Goal: Transaction & Acquisition: Obtain resource

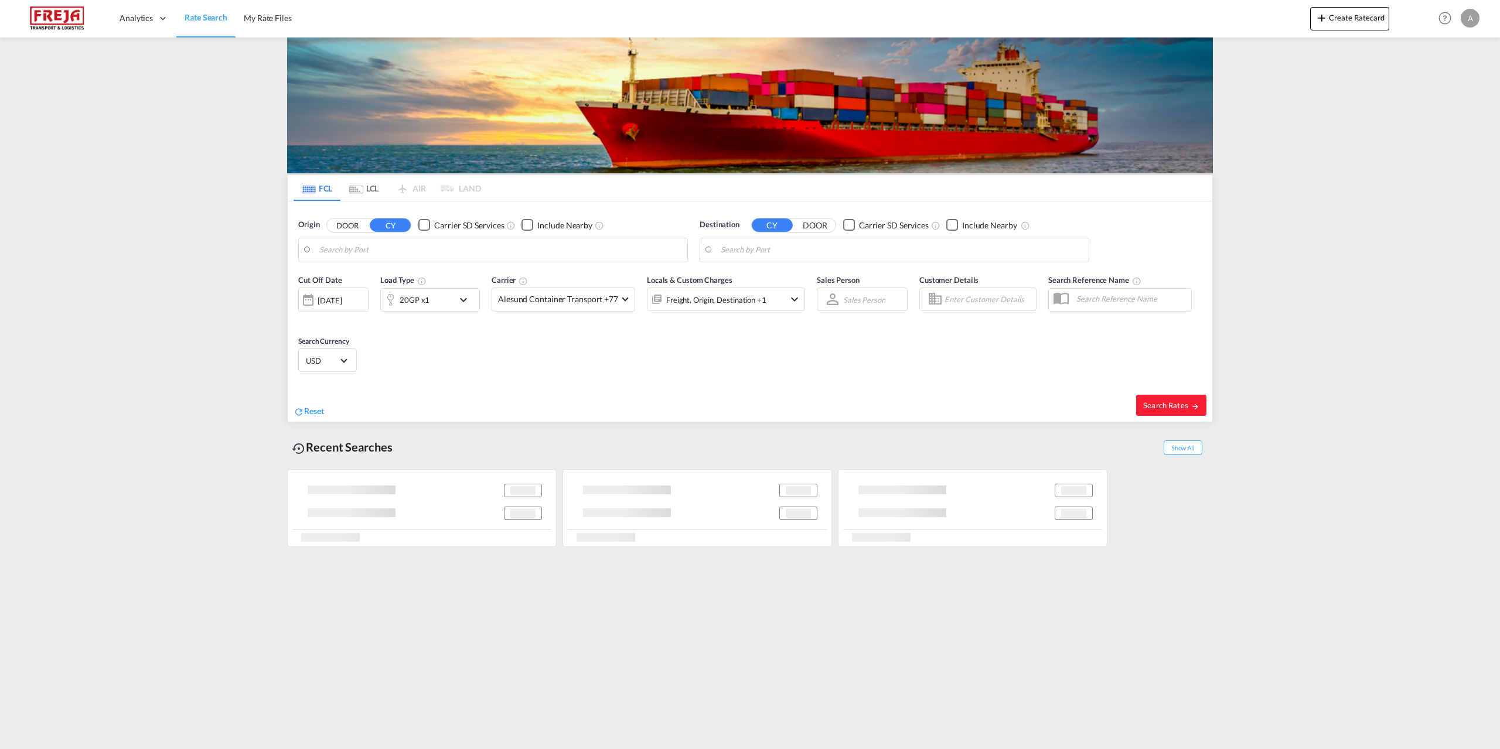
type input "[GEOGRAPHIC_DATA], DKFRC"
type input "[GEOGRAPHIC_DATA], COCTG"
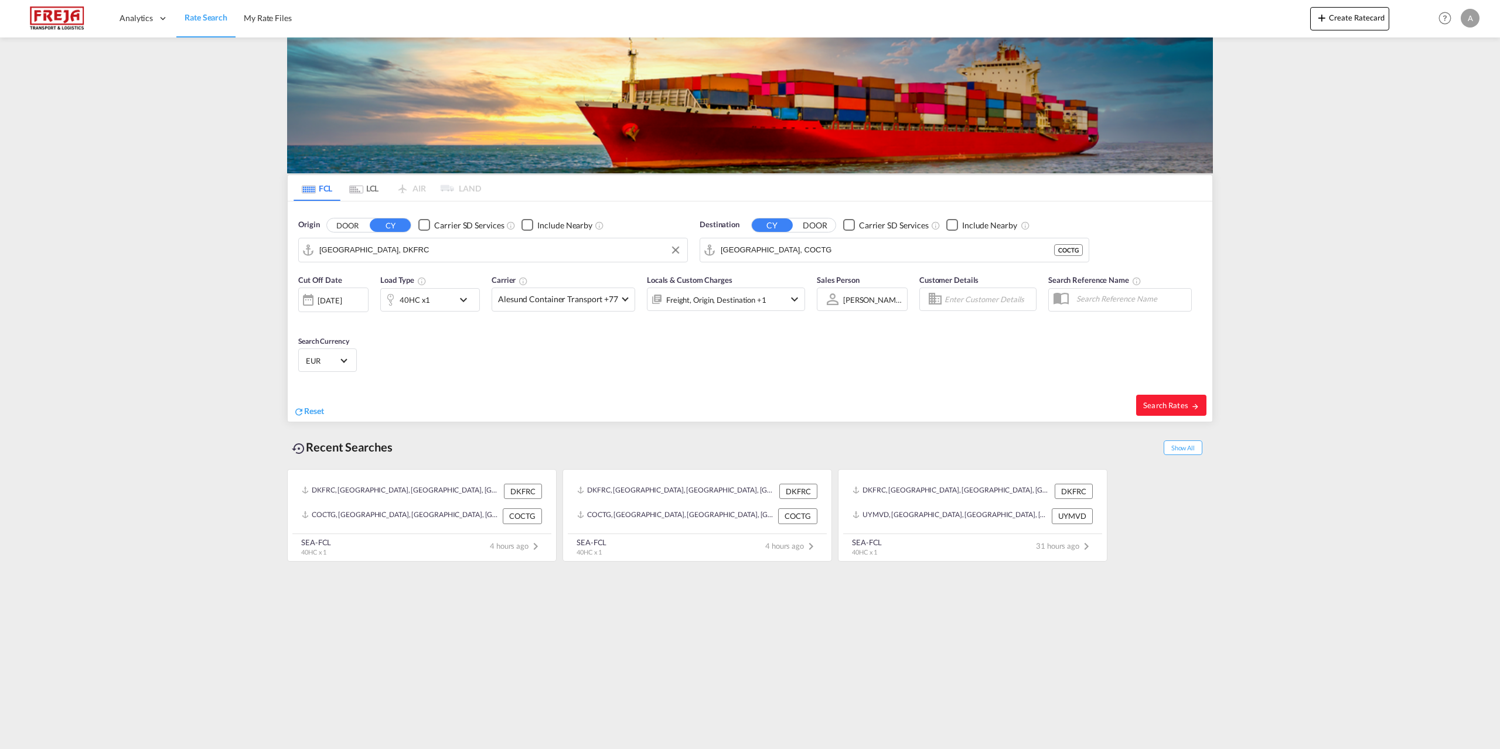
click at [391, 251] on input "[GEOGRAPHIC_DATA], DKFRC" at bounding box center [500, 250] width 362 height 18
click at [386, 275] on div "Aarhus [GEOGRAPHIC_DATA] DKAAR" at bounding box center [410, 282] width 223 height 35
type input "[GEOGRAPHIC_DATA], [GEOGRAPHIC_DATA]"
click at [791, 285] on div "[PERSON_NAME] dh [GEOGRAPHIC_DATA] [GEOGRAPHIC_DATA]" at bounding box center [811, 282] width 223 height 35
type input "[GEOGRAPHIC_DATA], [GEOGRAPHIC_DATA]"
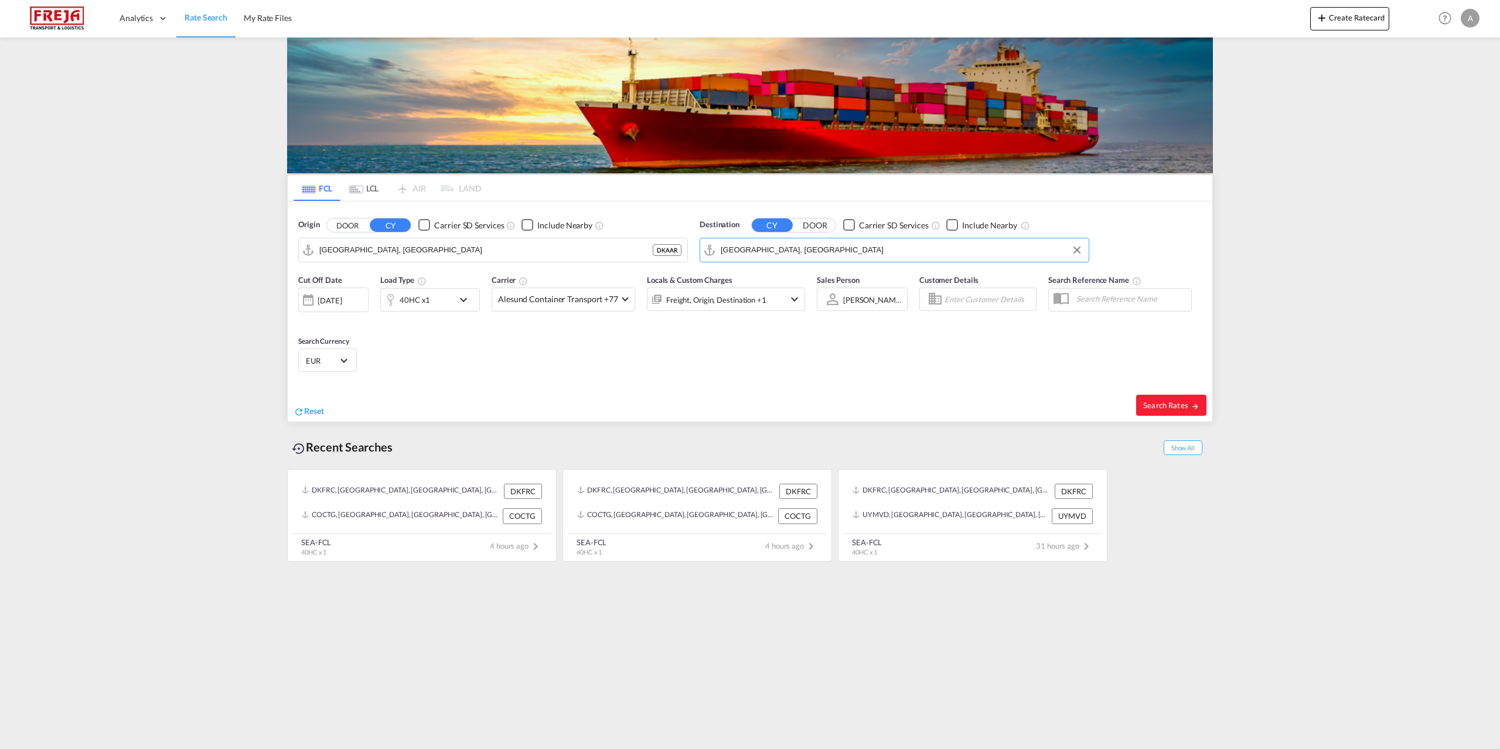
click at [462, 296] on md-icon "icon-chevron-down" at bounding box center [466, 300] width 20 height 14
click at [353, 350] on span "Choose: \a40HC" at bounding box center [355, 349] width 6 height 6
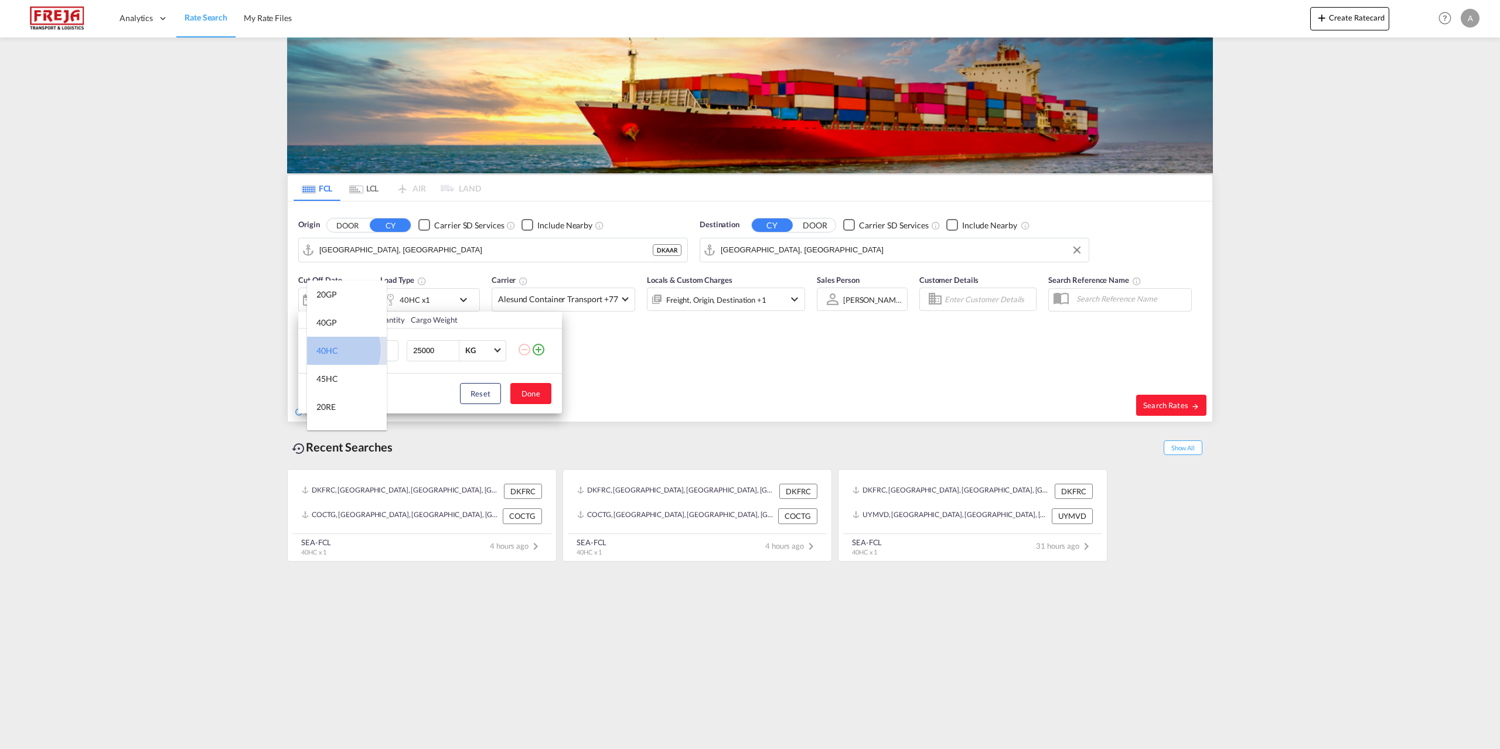
click at [333, 350] on div "40HC" at bounding box center [327, 351] width 22 height 12
click at [391, 348] on input "2" at bounding box center [383, 350] width 29 height 21
type input "3"
click at [391, 348] on input "3" at bounding box center [383, 350] width 29 height 21
click at [540, 350] on md-icon "icon-plus-circle-outline" at bounding box center [538, 350] width 14 height 14
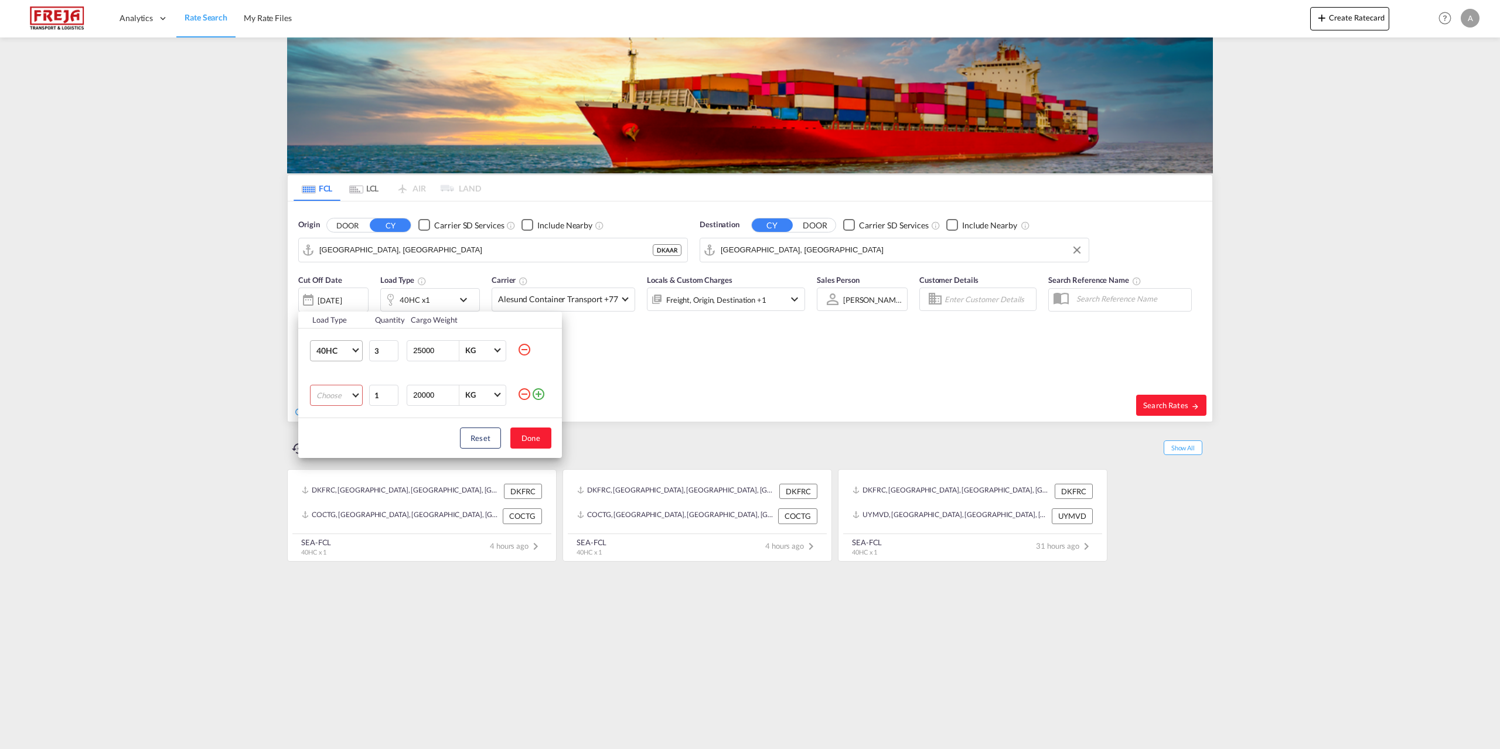
click at [326, 393] on md-select "Choose 20GP 40GP 40HC 45HC 20RE 40RE 40HR 20OT 40OT 20FR 40FR 40NR 20NR 45S 20T…" at bounding box center [336, 395] width 53 height 21
click at [331, 397] on div "20GP" at bounding box center [326, 395] width 20 height 11
click at [536, 439] on button "Done" at bounding box center [530, 438] width 41 height 21
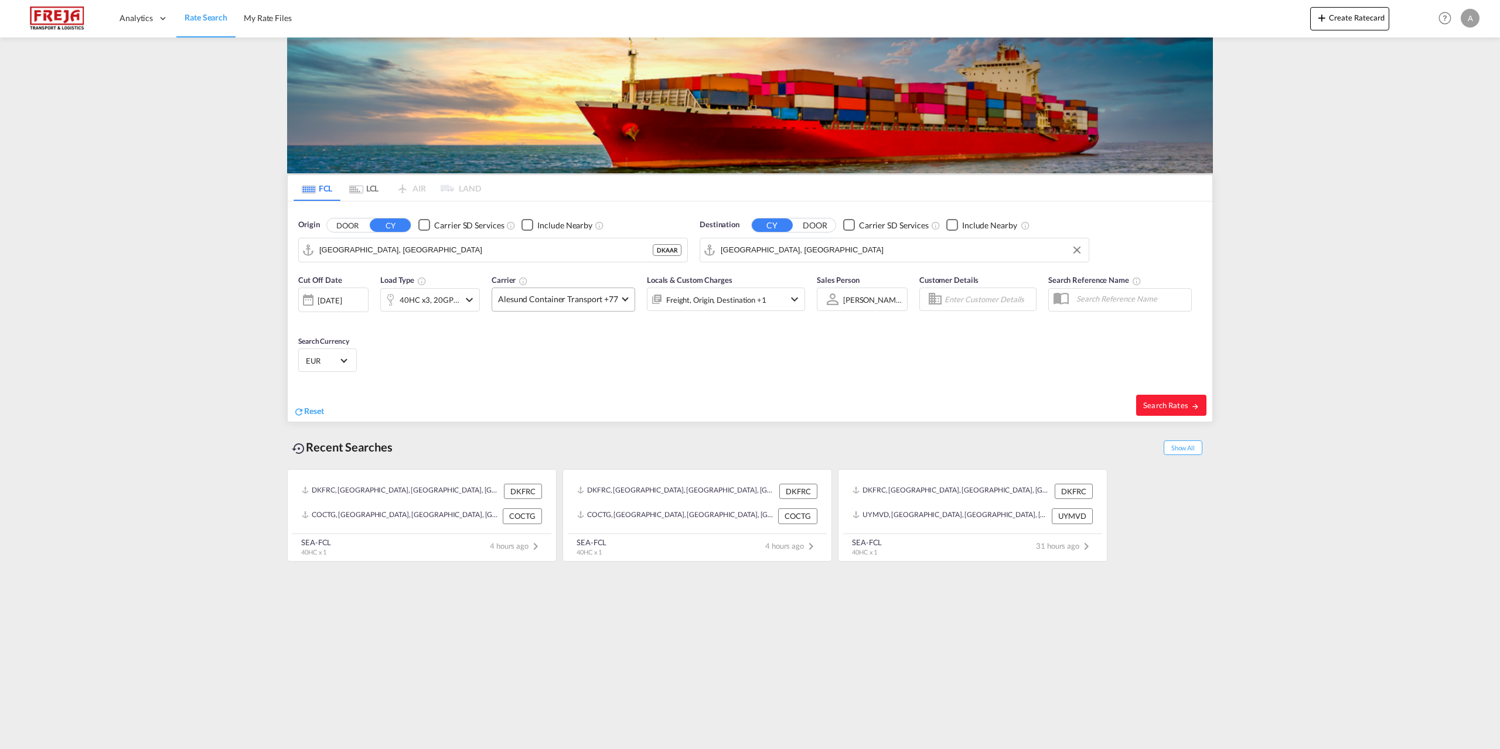
click at [623, 298] on span at bounding box center [625, 298] width 6 height 6
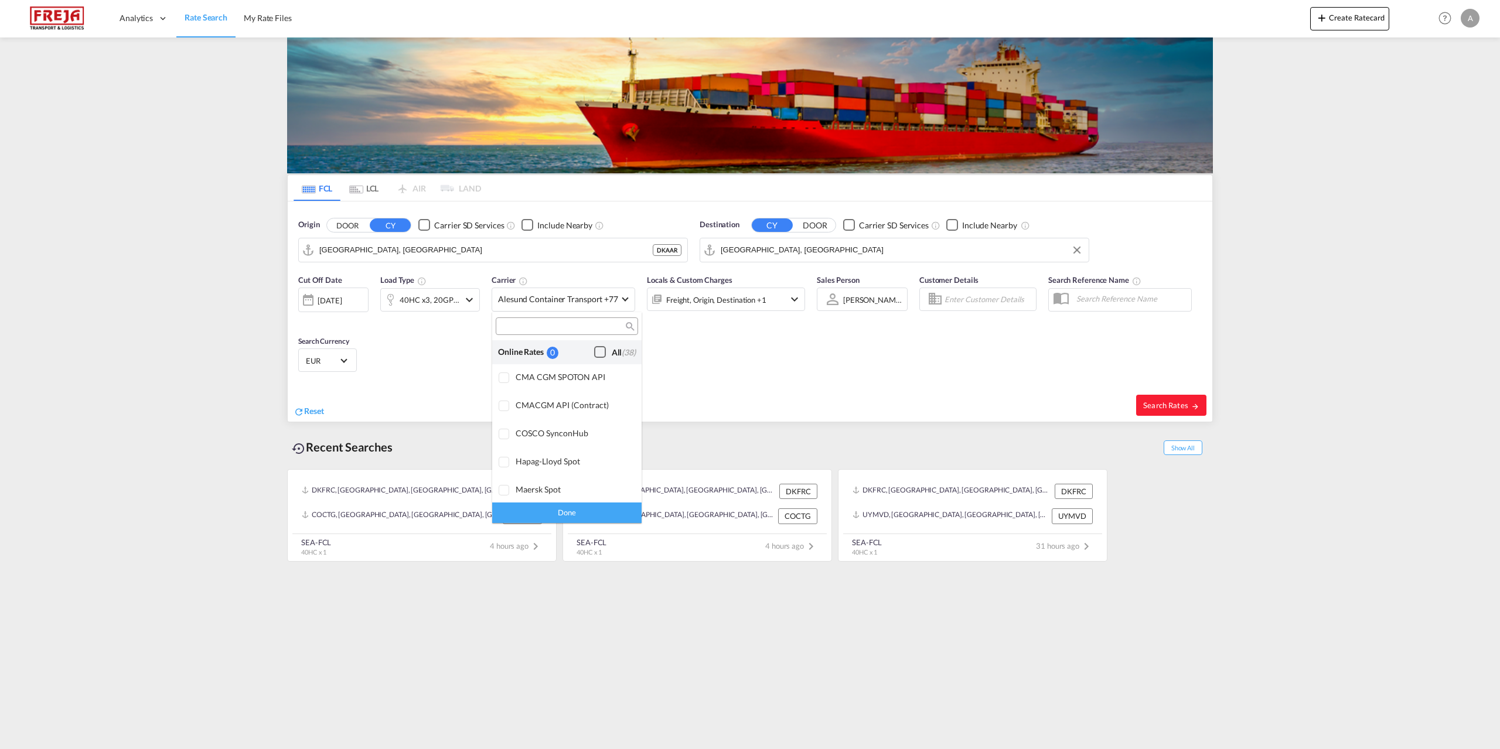
click at [594, 355] on div "Checkbox No Ink" at bounding box center [600, 352] width 12 height 12
click at [563, 506] on div "Done" at bounding box center [566, 513] width 149 height 21
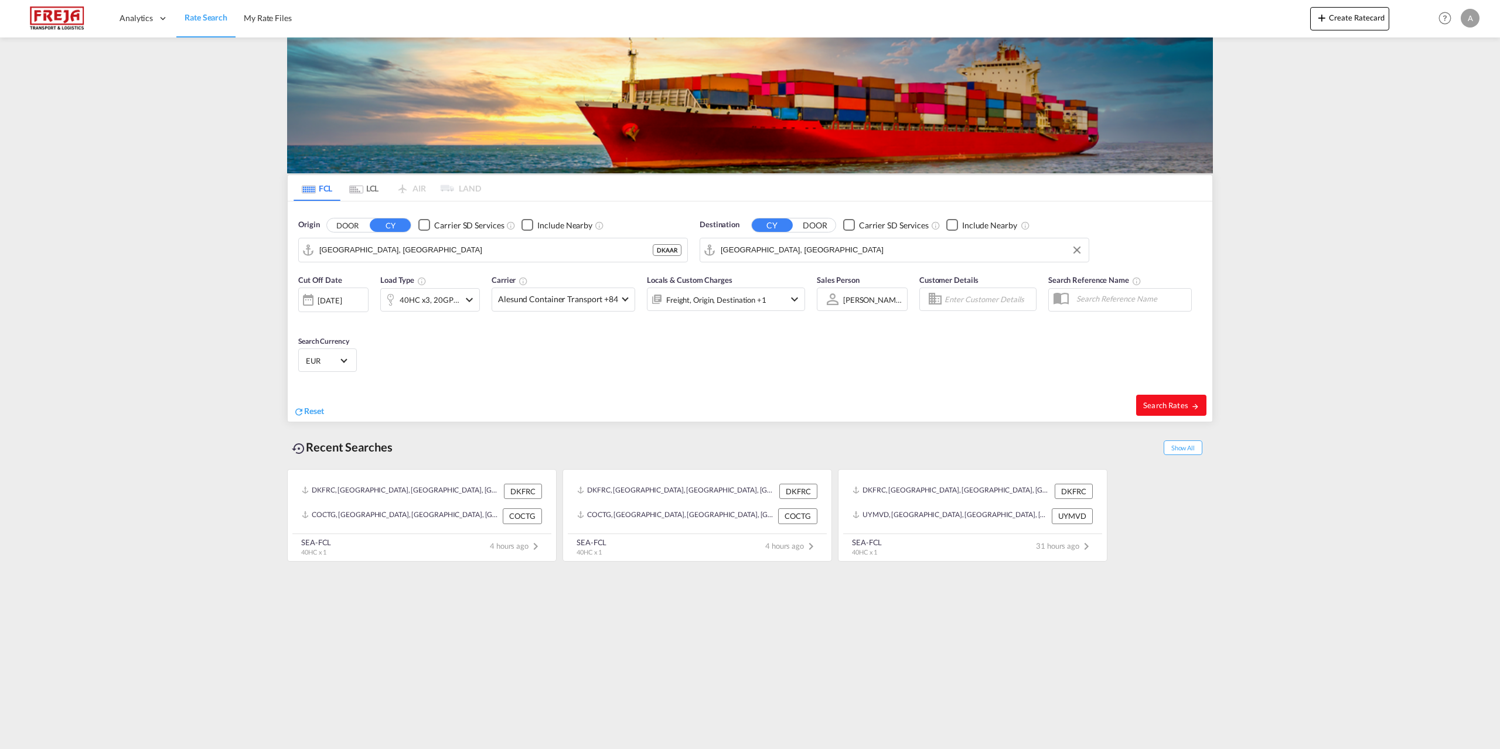
click at [1152, 400] on button "Search Rates" at bounding box center [1171, 405] width 70 height 21
type input "DKAAR to SARUH / [DATE]"
